Goal: Information Seeking & Learning: Find specific fact

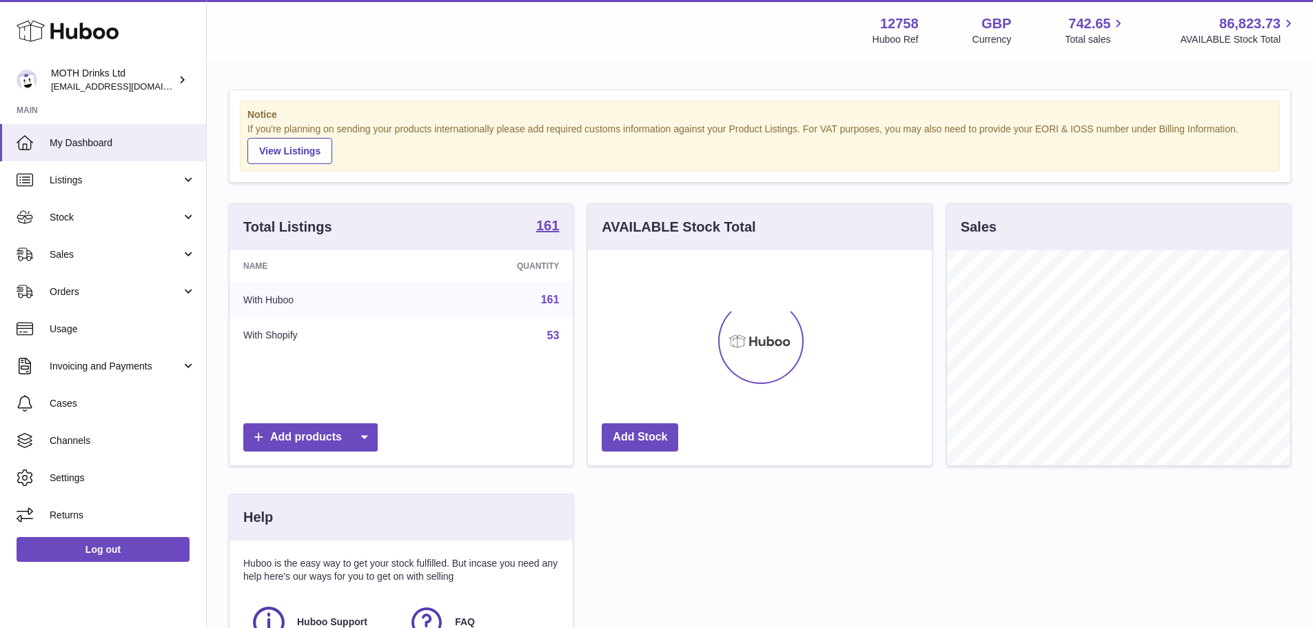
scroll to position [215, 344]
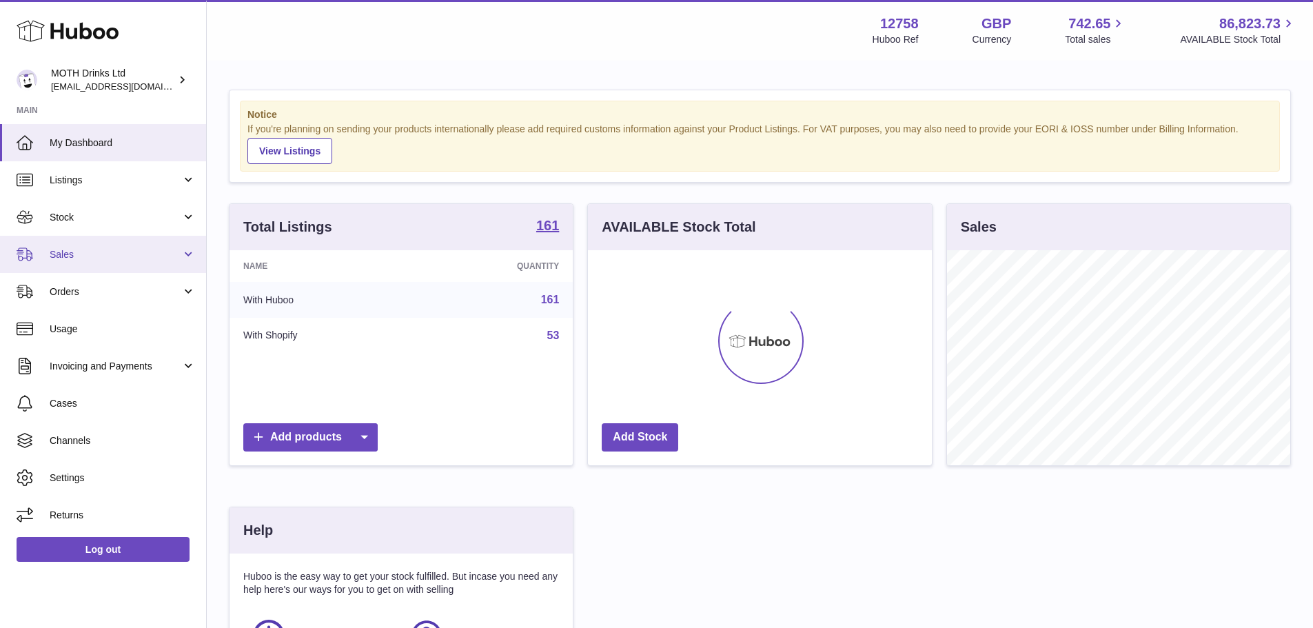
click at [100, 261] on span "Sales" at bounding box center [116, 254] width 132 height 13
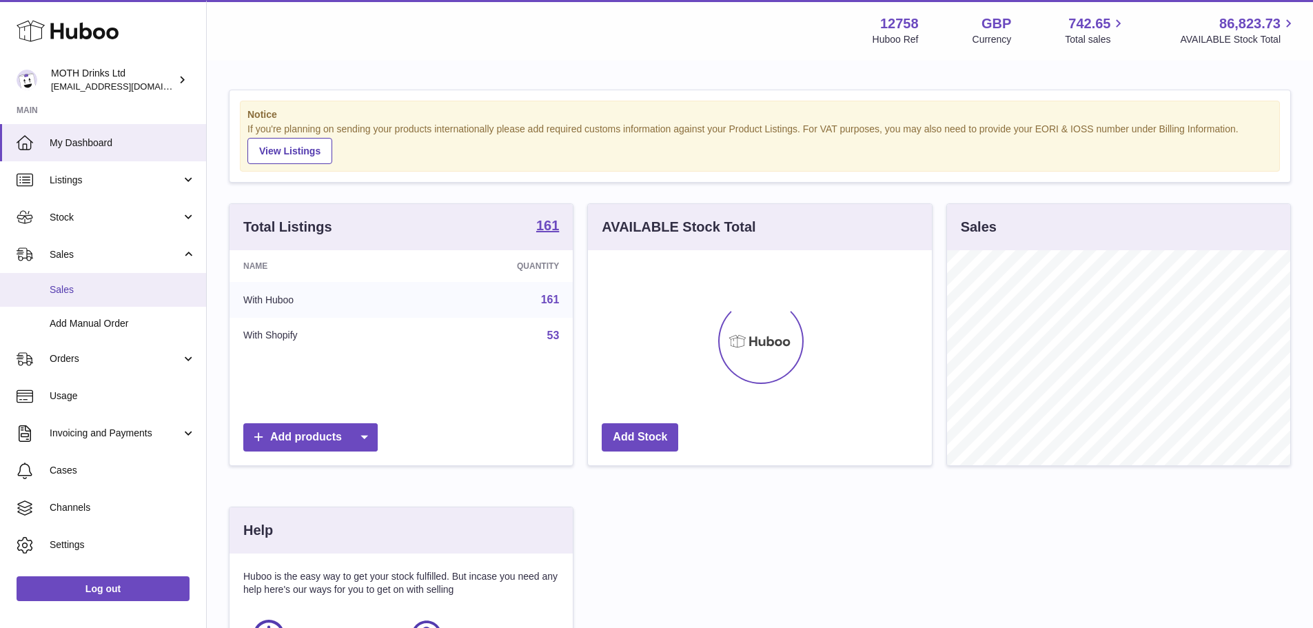
click at [99, 297] on link "Sales" at bounding box center [103, 290] width 206 height 34
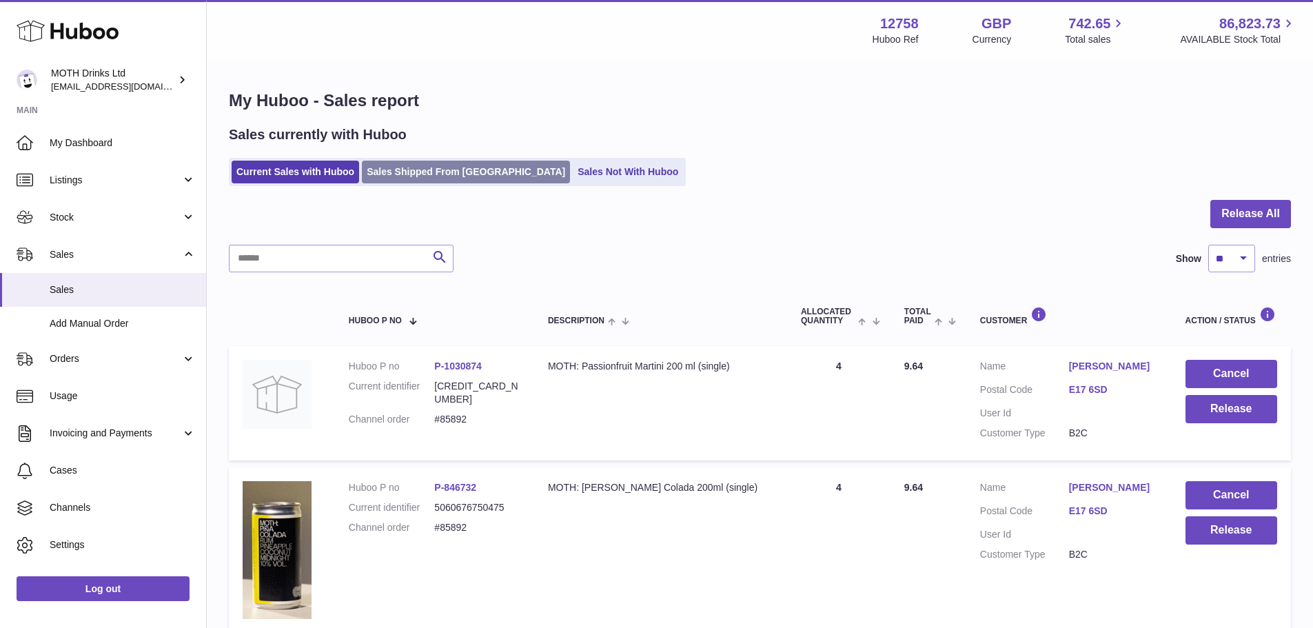
click at [407, 178] on link "Sales Shipped From [GEOGRAPHIC_DATA]" at bounding box center [466, 172] width 208 height 23
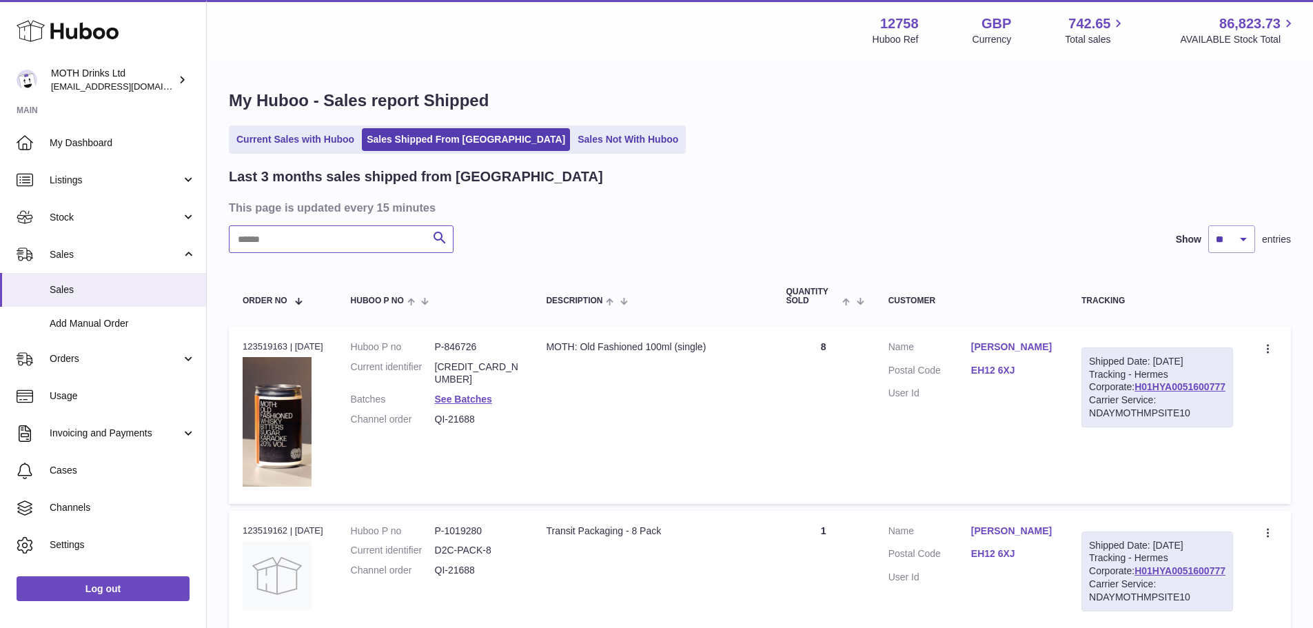
click at [360, 245] on input "text" at bounding box center [341, 239] width 225 height 28
paste input "******"
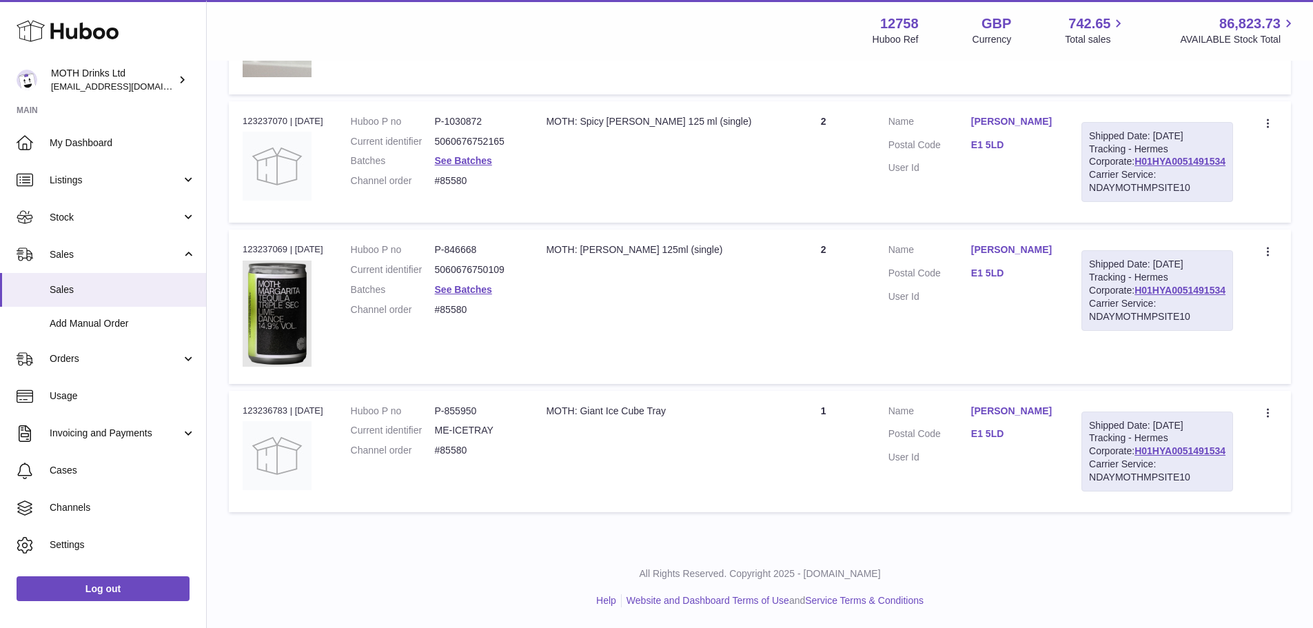
scroll to position [1180, 0]
type input "******"
drag, startPoint x: 242, startPoint y: 380, endPoint x: 287, endPoint y: 382, distance: 45.5
click at [287, 391] on td "Order no 123236783 | [DATE]" at bounding box center [283, 451] width 108 height 121
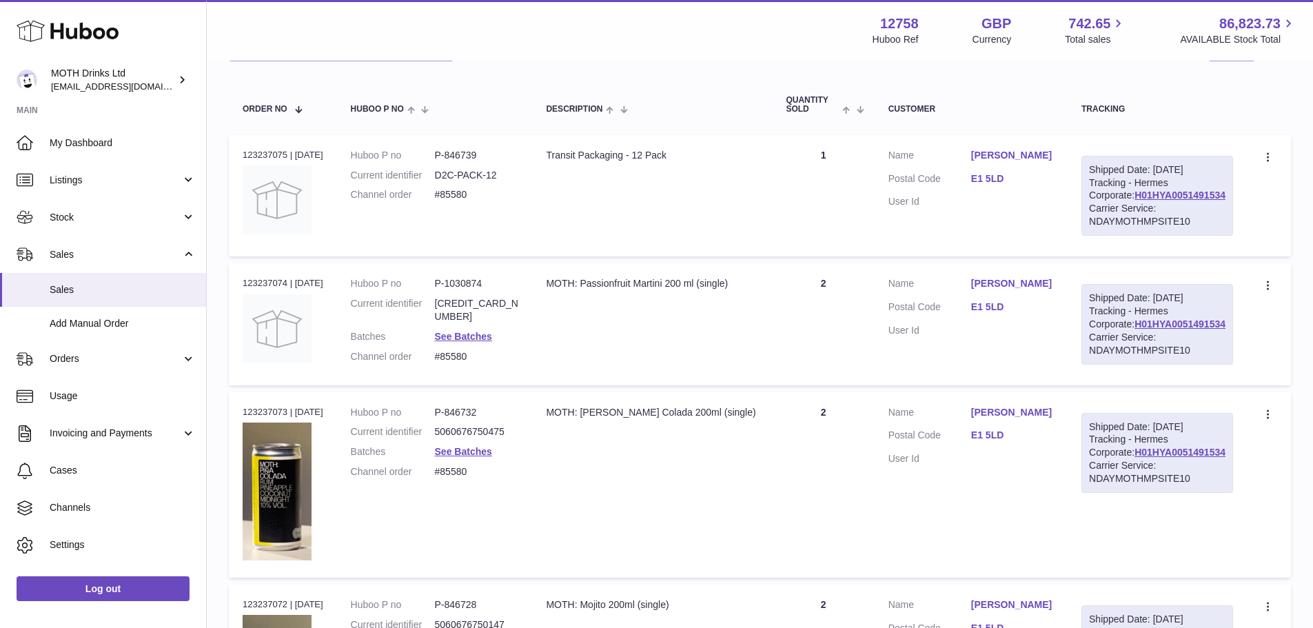
scroll to position [146, 0]
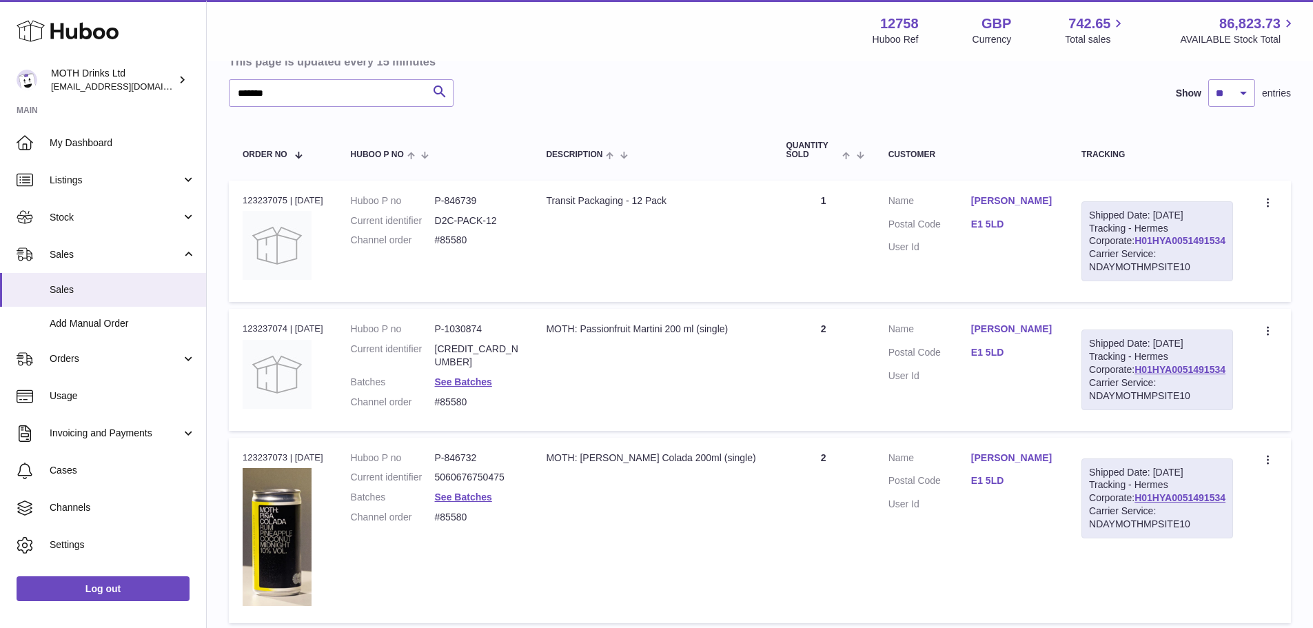
click at [1181, 246] on link "H01HYA0051491534" at bounding box center [1179, 240] width 91 height 11
drag, startPoint x: 1005, startPoint y: 390, endPoint x: 1033, endPoint y: 390, distance: 28.3
click at [1033, 389] on dl "Customer Name [PERSON_NAME] Postal Code E1 5LD User Id" at bounding box center [970, 356] width 165 height 67
copy dl "E1 5LD"
click at [1042, 336] on link "[PERSON_NAME]" at bounding box center [1012, 329] width 83 height 13
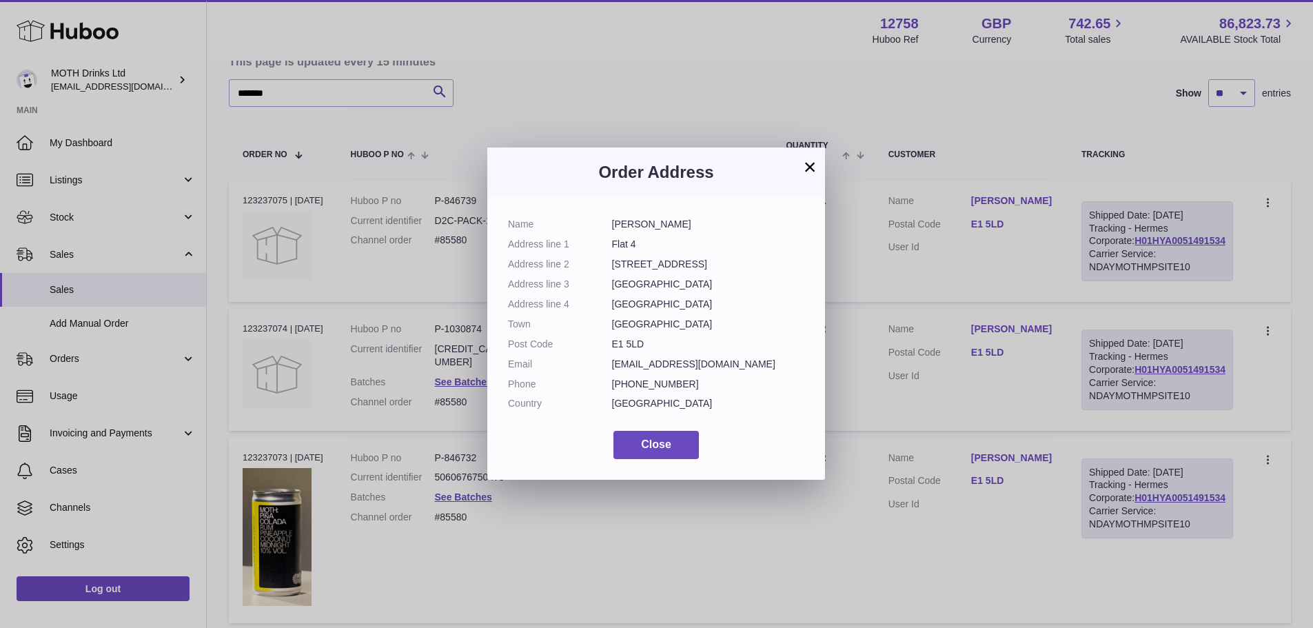
click at [933, 351] on div "× Order Address Name [PERSON_NAME] Address line 1 Flat 4 Address line [GEOGRAPH…" at bounding box center [656, 314] width 1313 height 628
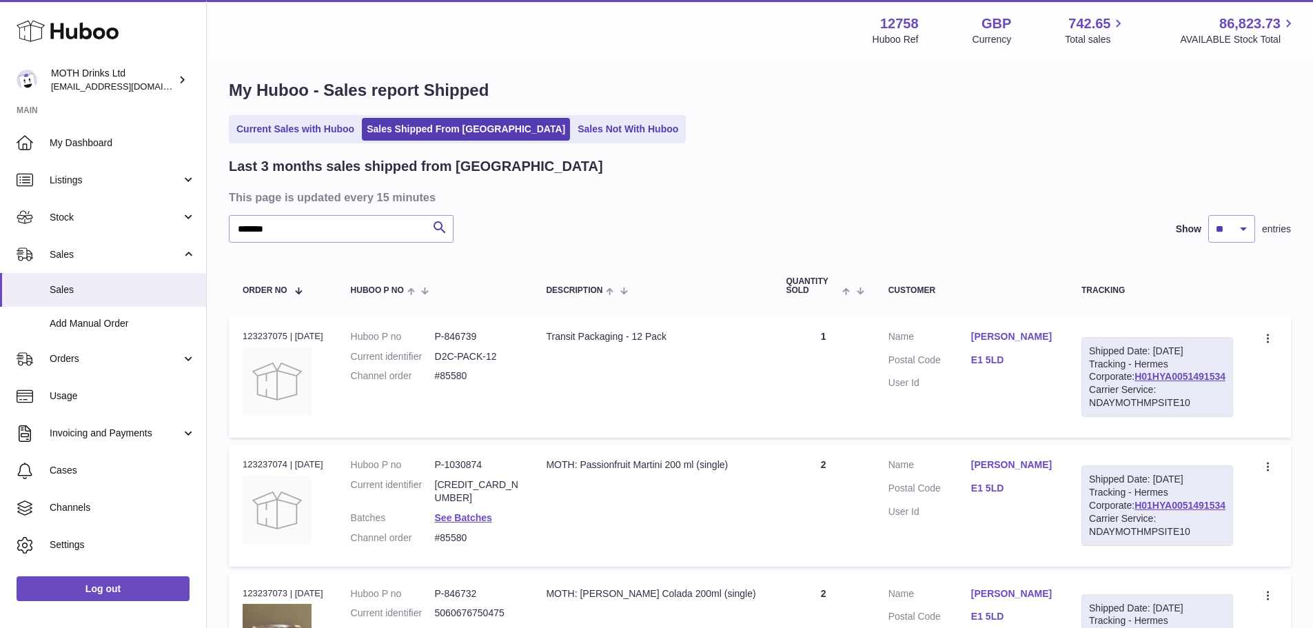
scroll to position [0, 0]
